Goal: Download file/media

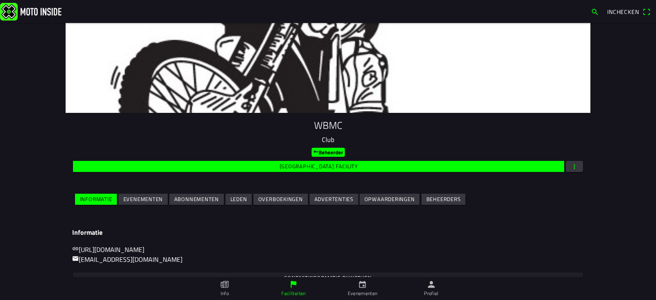
click at [58, 174] on main "WBMC Club Beheerder Wijzig facility Informatie Evenementen Abonnementen Leden O…" at bounding box center [328, 161] width 656 height 277
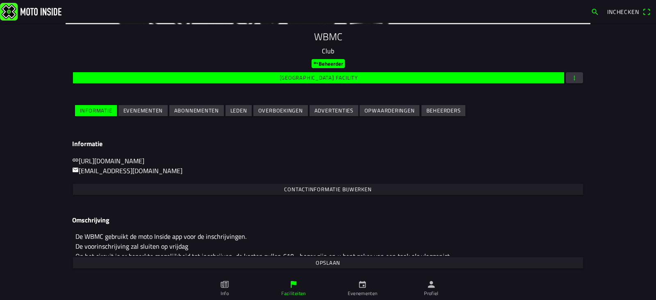
scroll to position [53, 0]
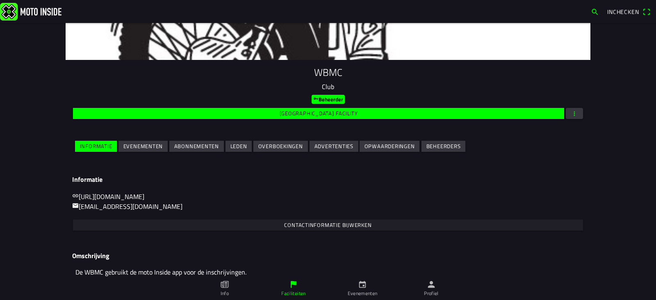
click at [0, 0] on slot "Evenementen" at bounding box center [0, 0] width 0 height 0
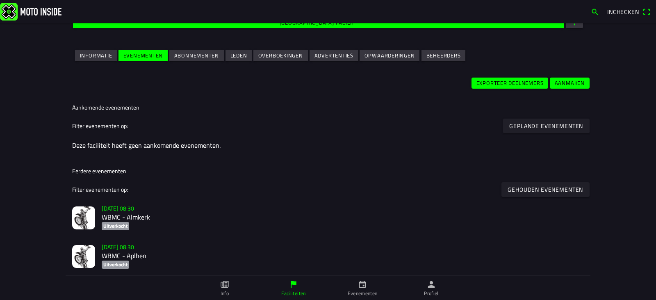
scroll to position [145, 0]
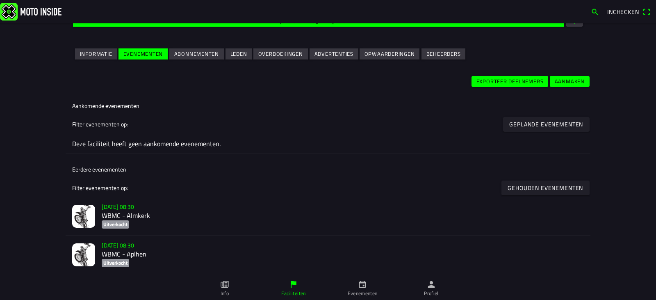
click at [130, 216] on h2 "WBMC - Almkerk" at bounding box center [343, 216] width 482 height 8
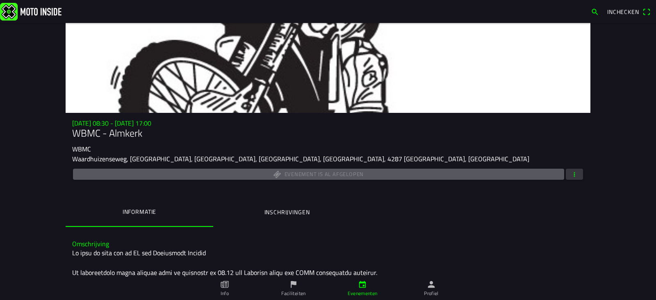
click at [576, 173] on button "button" at bounding box center [574, 174] width 17 height 11
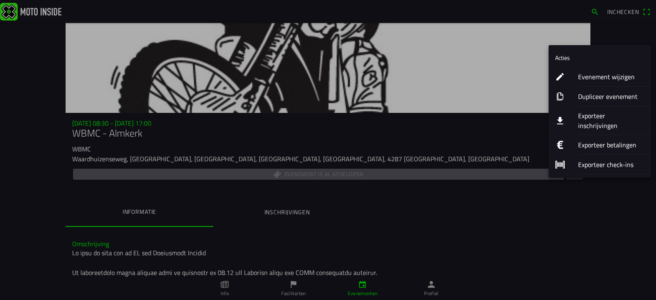
click at [600, 116] on ion-label "Exporteer inschrijvingen" at bounding box center [611, 121] width 66 height 20
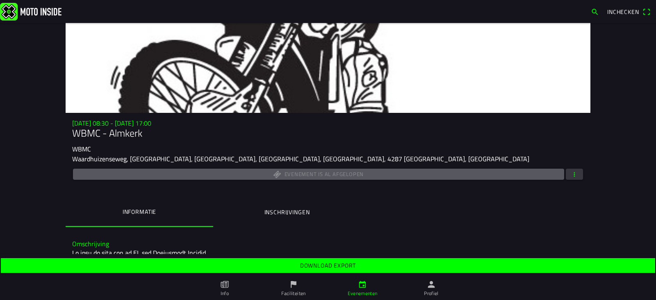
click at [0, 0] on slot "Download export" at bounding box center [0, 0] width 0 height 0
click at [571, 173] on span "button" at bounding box center [574, 174] width 7 height 11
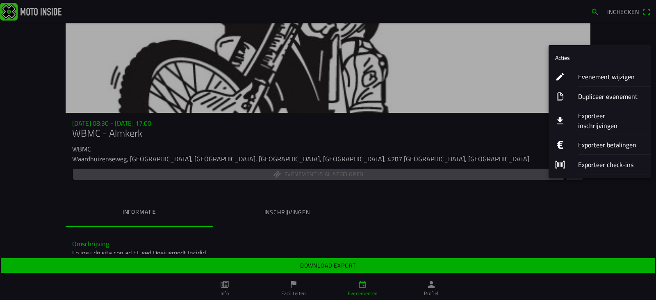
click at [600, 140] on ion-label "Exporteer betalingen" at bounding box center [611, 145] width 66 height 10
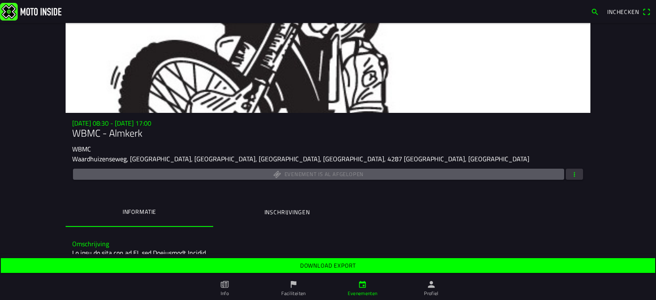
click at [0, 0] on slot "Download export" at bounding box center [0, 0] width 0 height 0
